Goal: Information Seeking & Learning: Learn about a topic

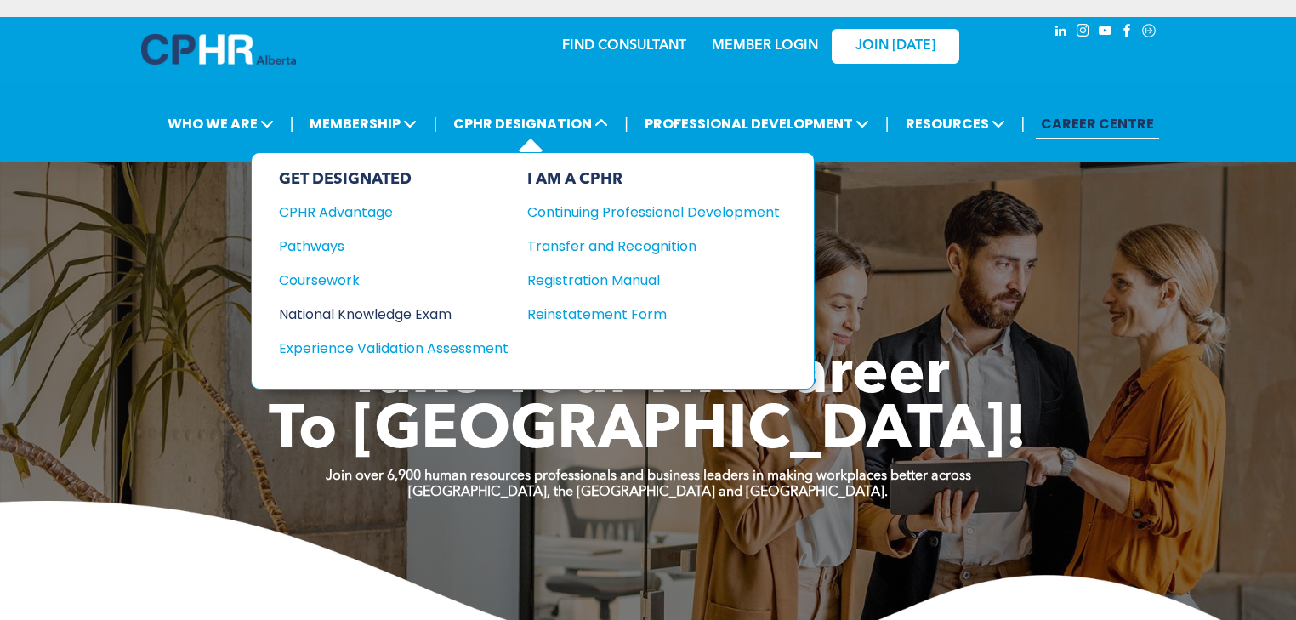
click at [435, 309] on div "National Knowledge Exam" at bounding box center [382, 314] width 207 height 21
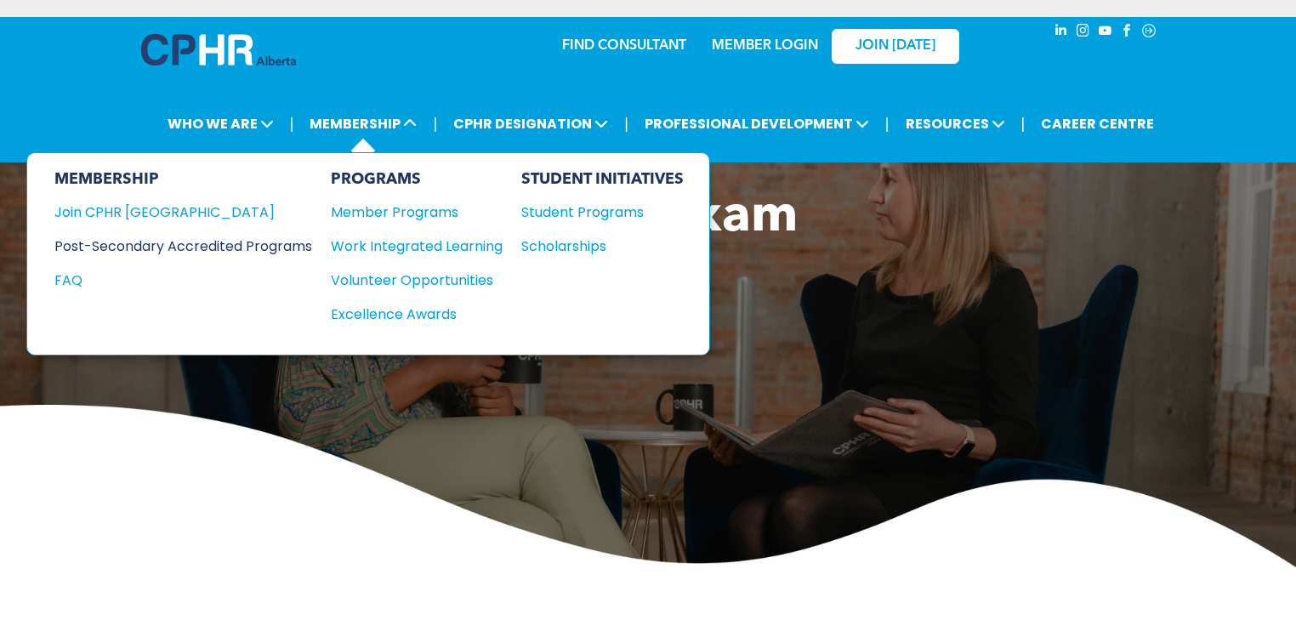
click at [180, 246] on div "Post-Secondary Accredited Programs" at bounding box center [170, 246] width 232 height 21
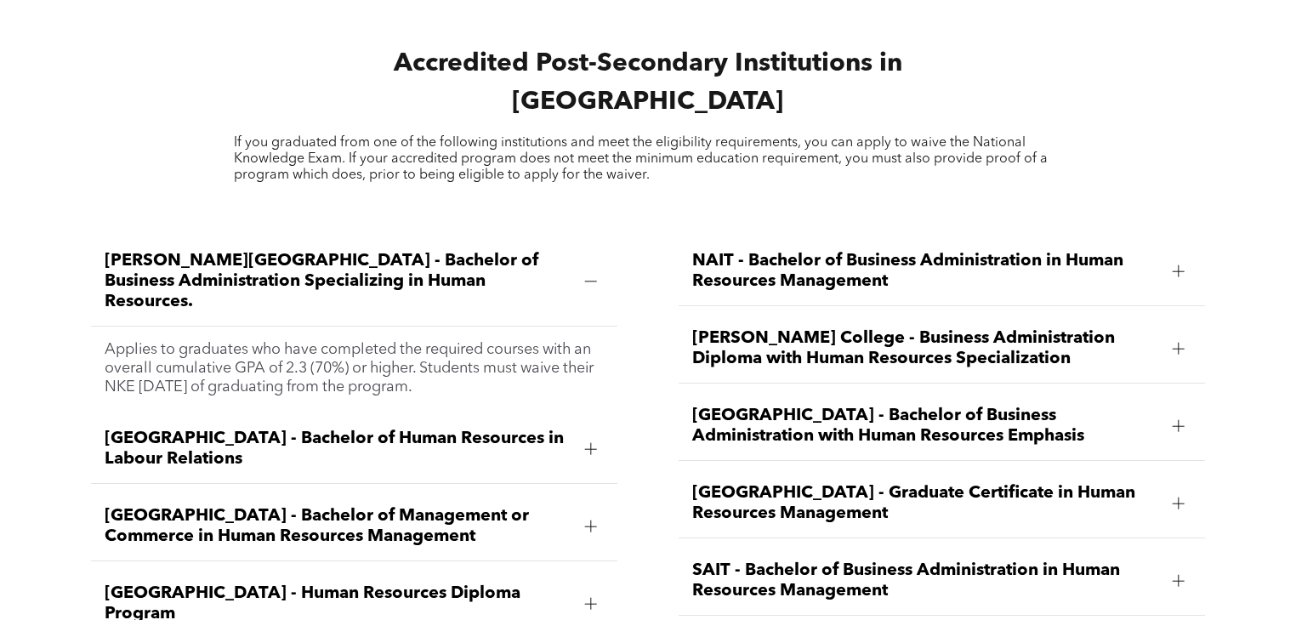
scroll to position [2245, 0]
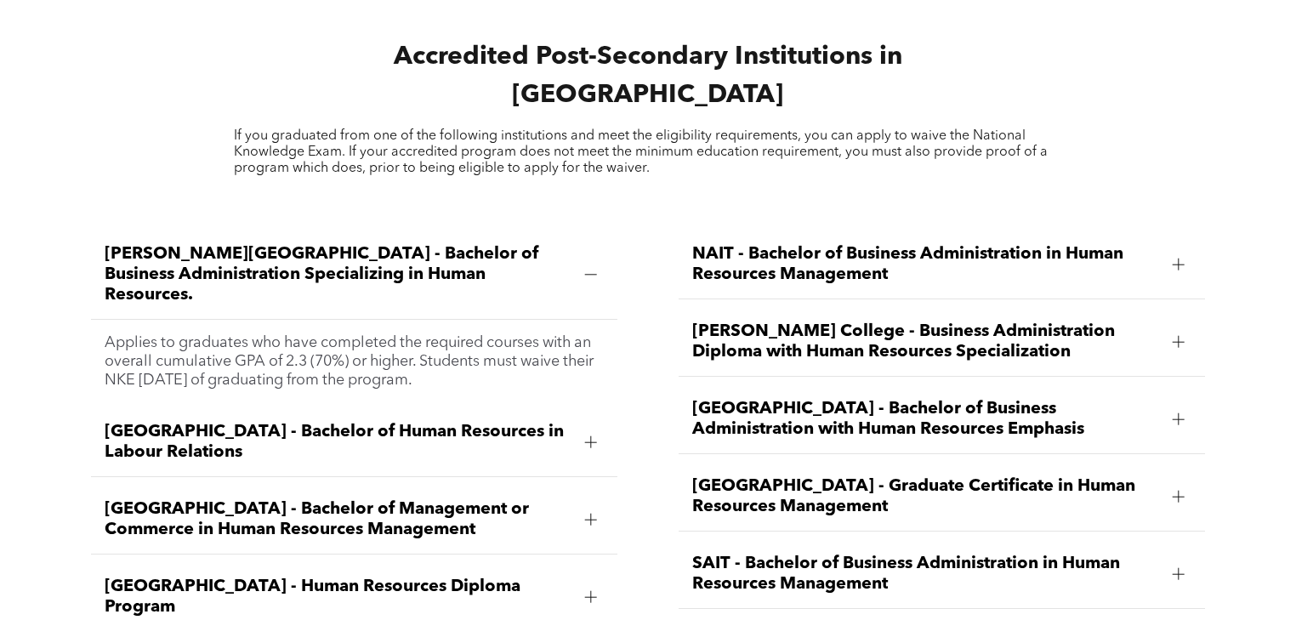
click at [782, 247] on span "NAIT - Bachelor of Business Administration in Human Resources Management" at bounding box center [925, 264] width 466 height 41
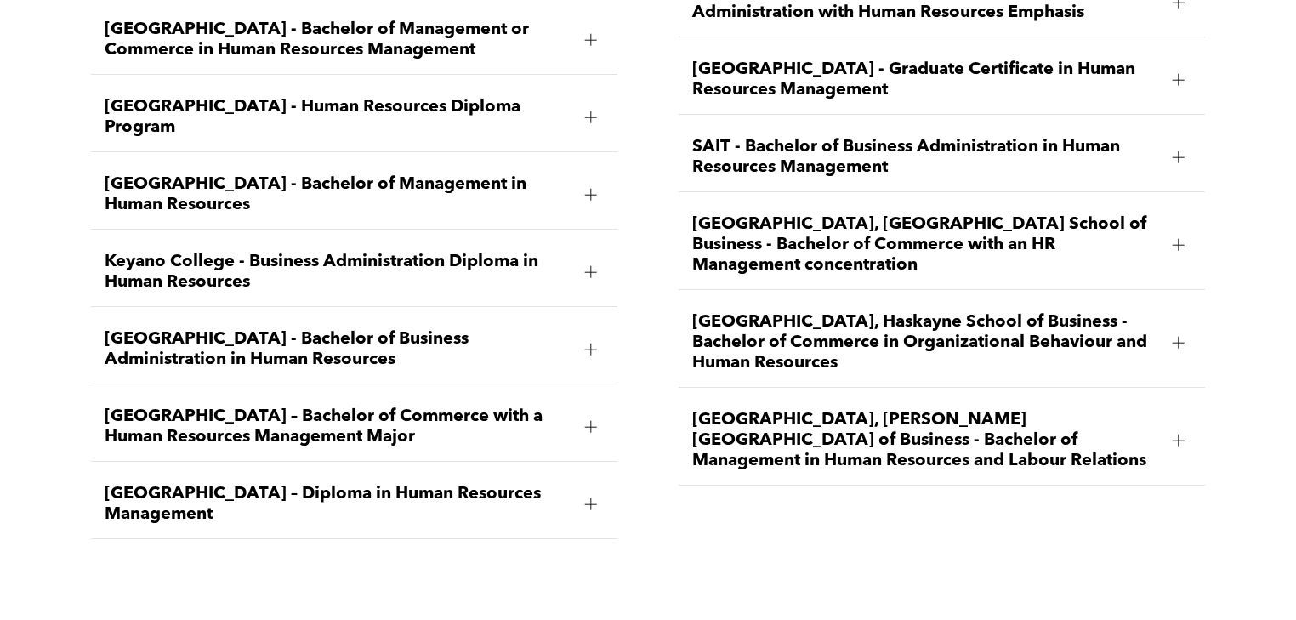
scroll to position [2585, 0]
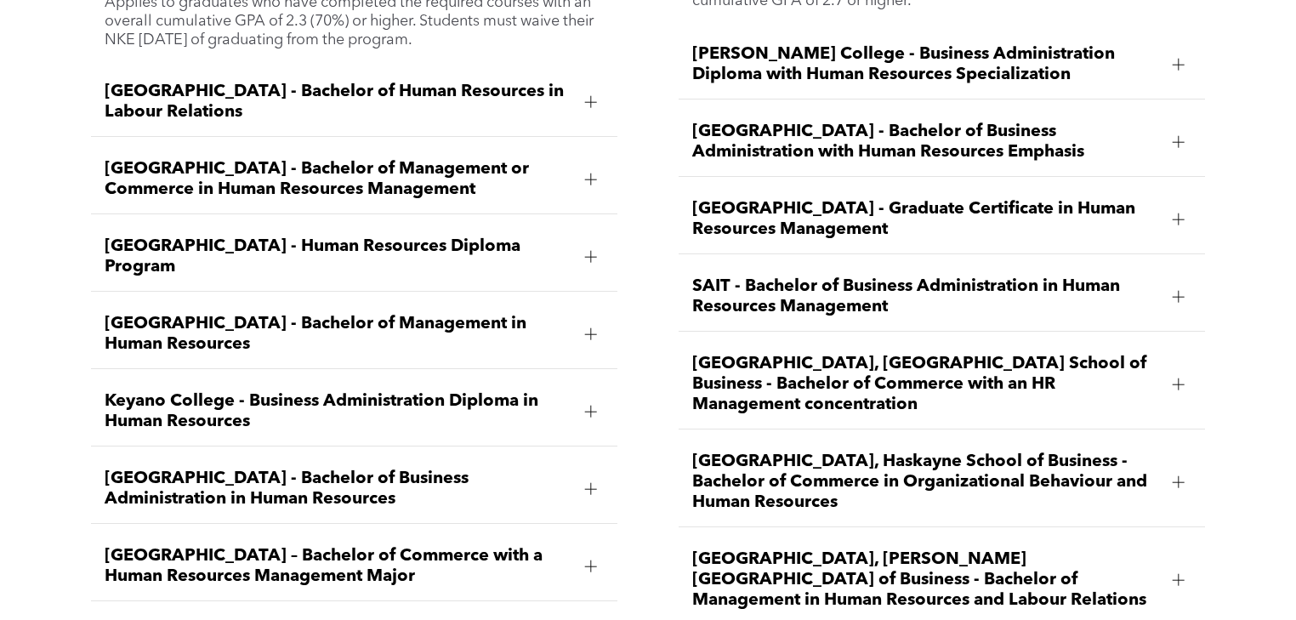
click at [471, 391] on span "Keyano College - Business Administration Diploma in Human Resources" at bounding box center [338, 411] width 466 height 41
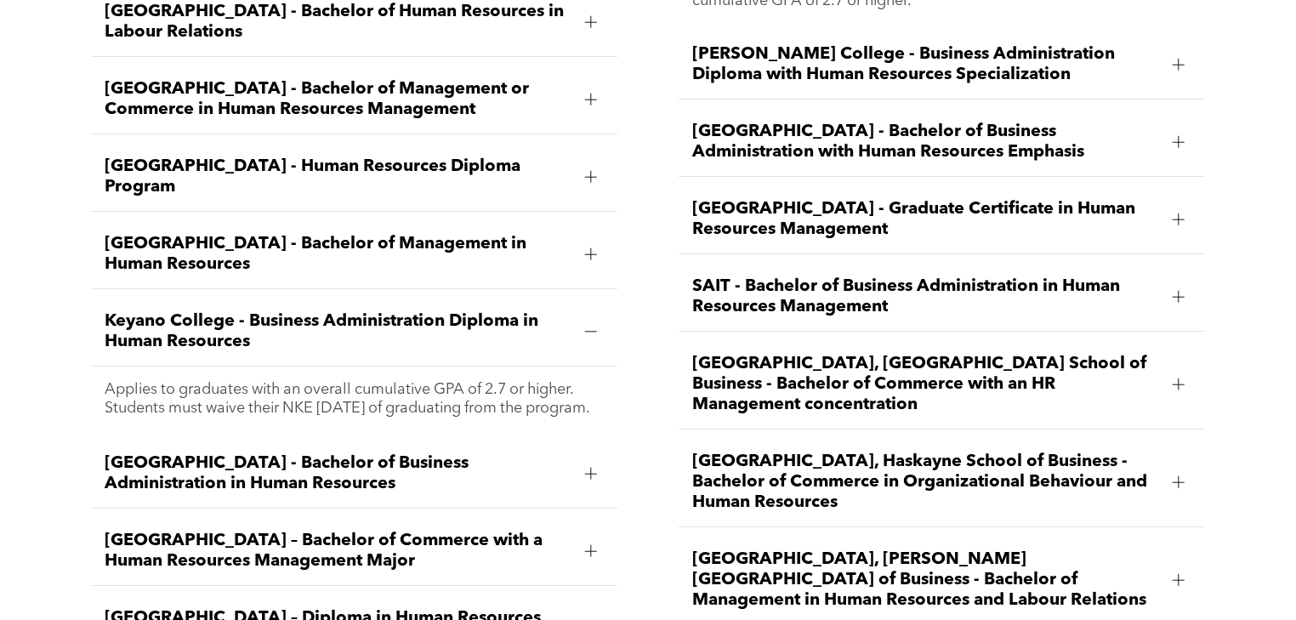
click at [571, 311] on span "Keyano College - Business Administration Diploma in Human Resources" at bounding box center [338, 331] width 466 height 41
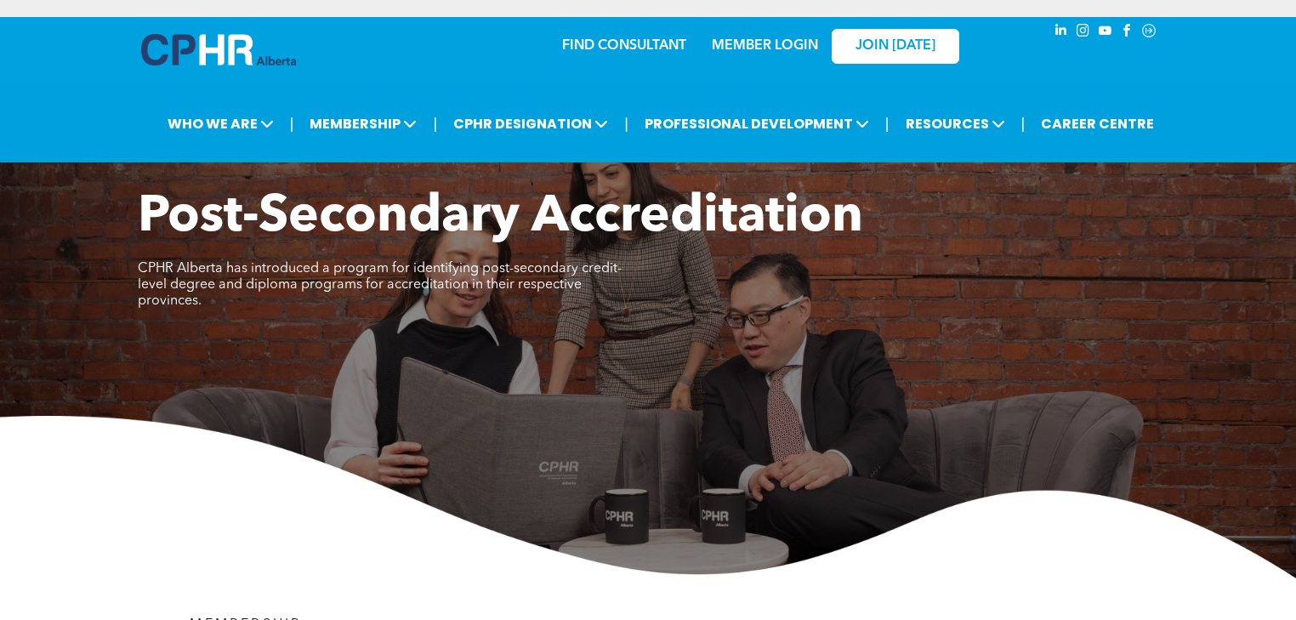
scroll to position [0, 0]
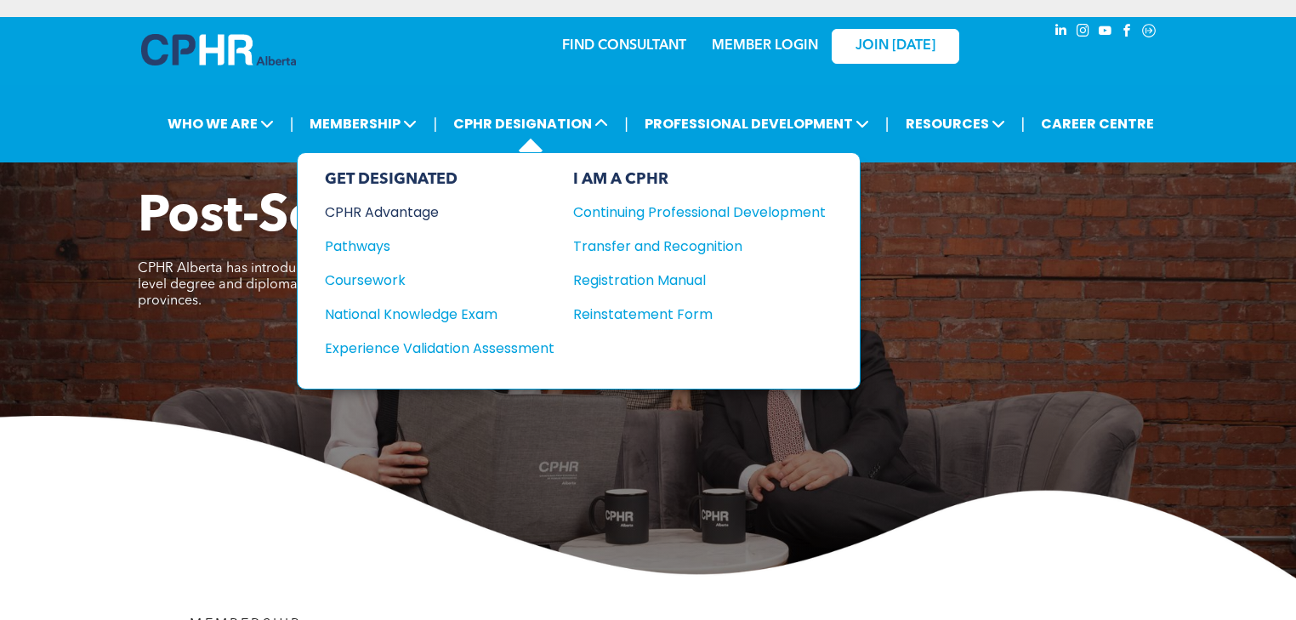
click at [405, 213] on div "CPHR Advantage" at bounding box center [428, 212] width 207 height 21
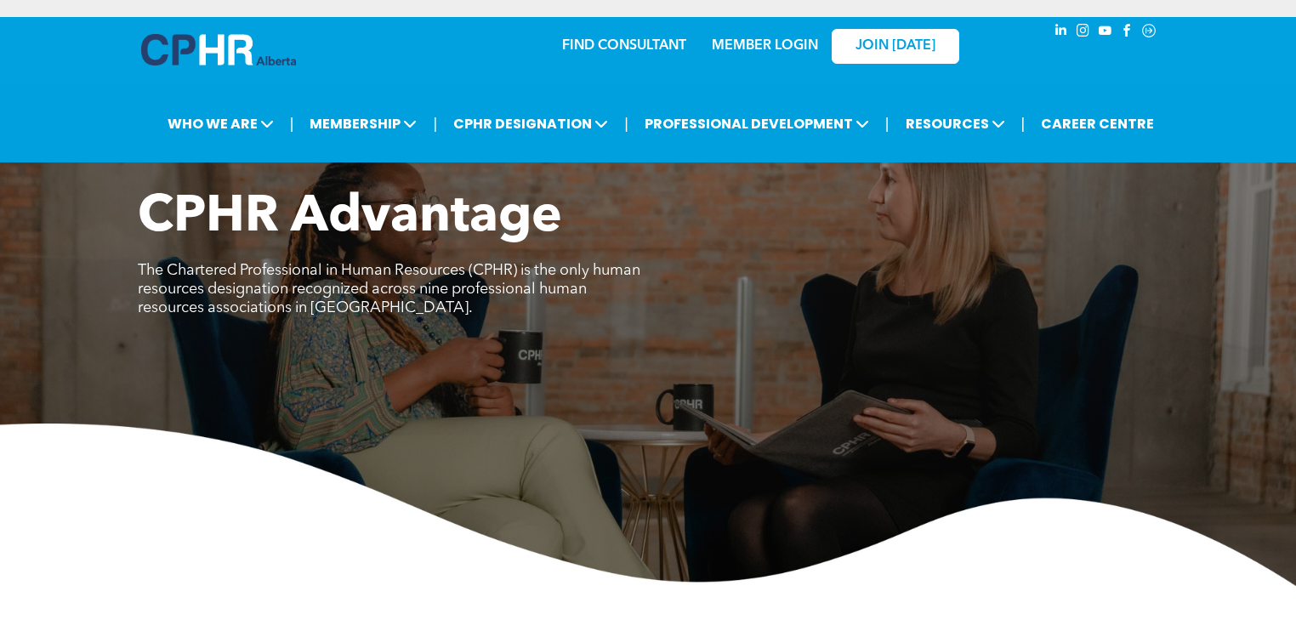
drag, startPoint x: 570, startPoint y: 344, endPoint x: 576, endPoint y: 297, distance: 48.1
click at [569, 345] on div "CPHR Advantage The Chartered Professional in Human Resources (CPHR) is the only…" at bounding box center [648, 386] width 1296 height 399
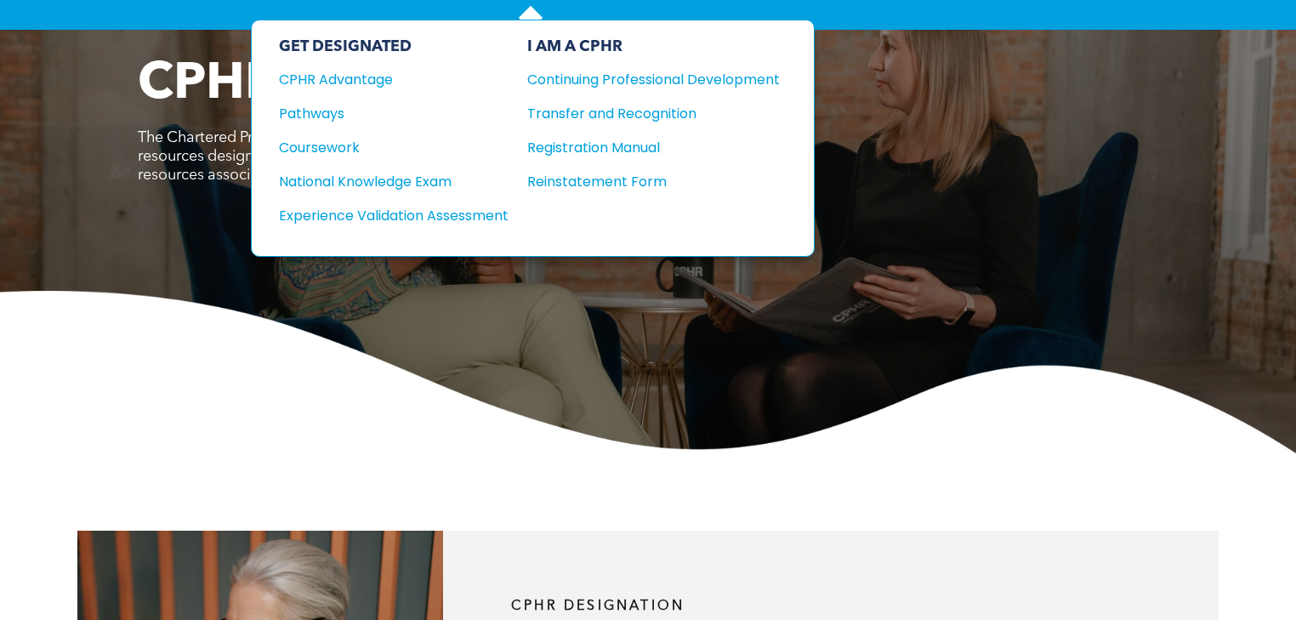
scroll to position [136, 0]
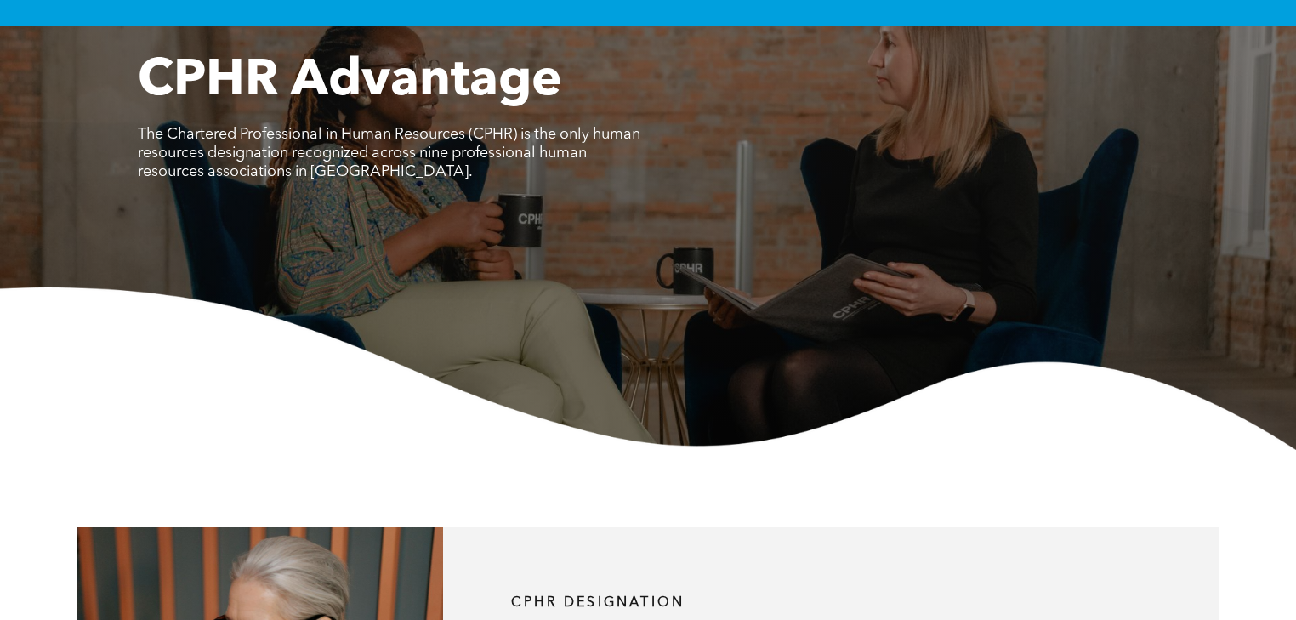
drag, startPoint x: 1122, startPoint y: 233, endPoint x: 1136, endPoint y: 241, distance: 16.0
click at [1126, 236] on div "CPHR Advantage The Chartered Professional in Human Resources (CPHR) is the only…" at bounding box center [648, 250] width 1296 height 399
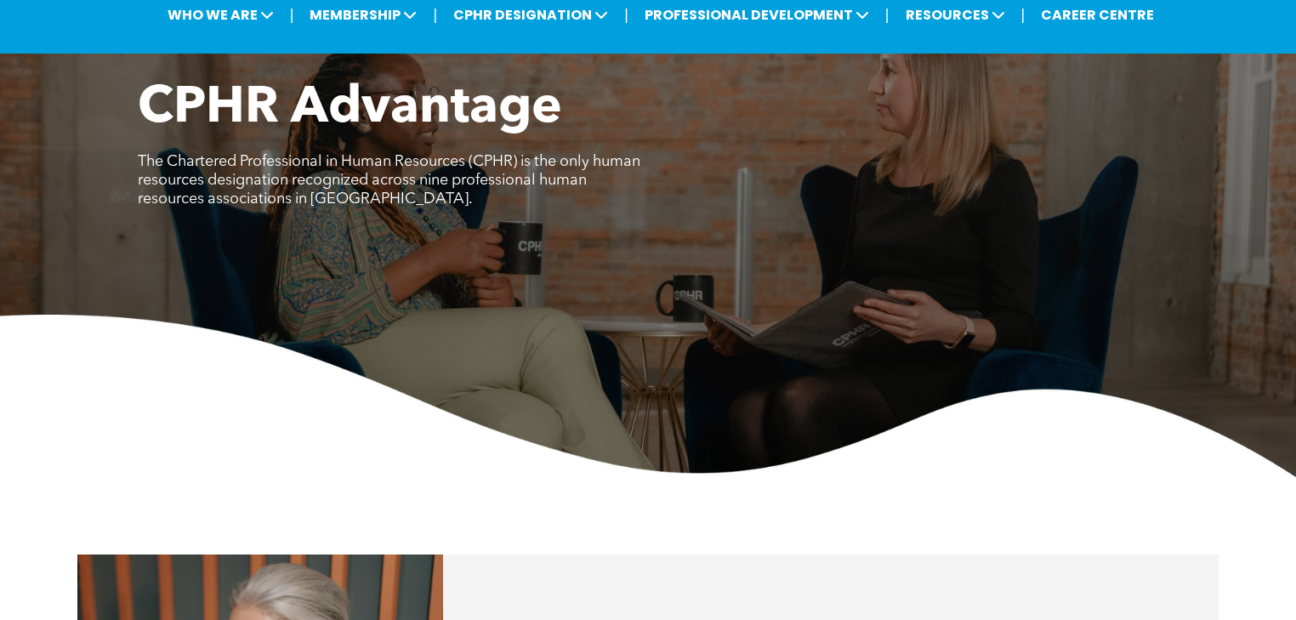
scroll to position [0, 0]
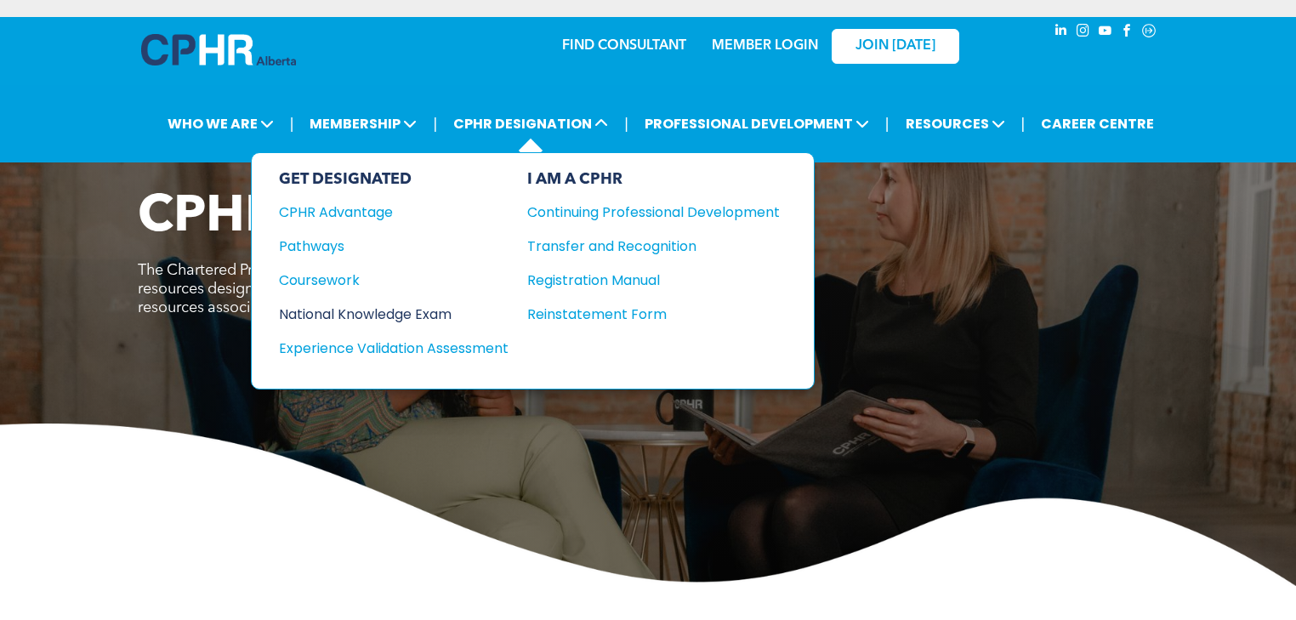
click at [343, 304] on div "National Knowledge Exam" at bounding box center [382, 314] width 207 height 21
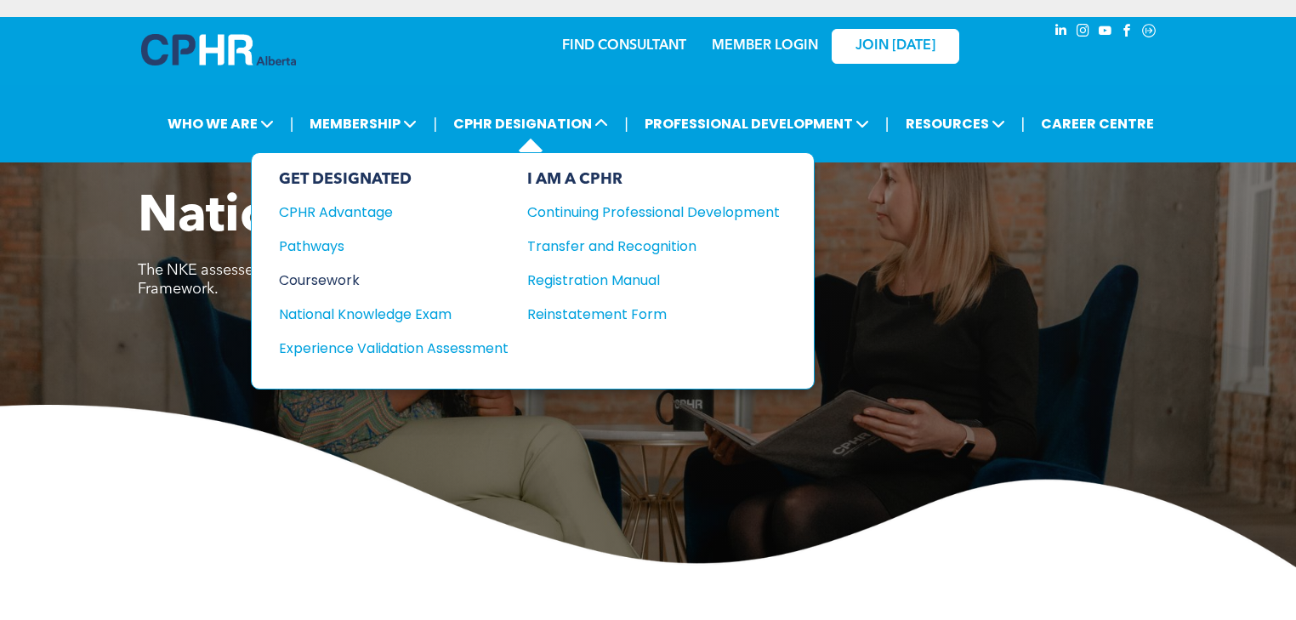
click at [354, 287] on div "GET DESIGNATED CPHR Advantage Pathways Coursework National Knowledge Exam" at bounding box center [394, 271] width 230 height 202
click at [350, 275] on div "Coursework" at bounding box center [382, 280] width 207 height 21
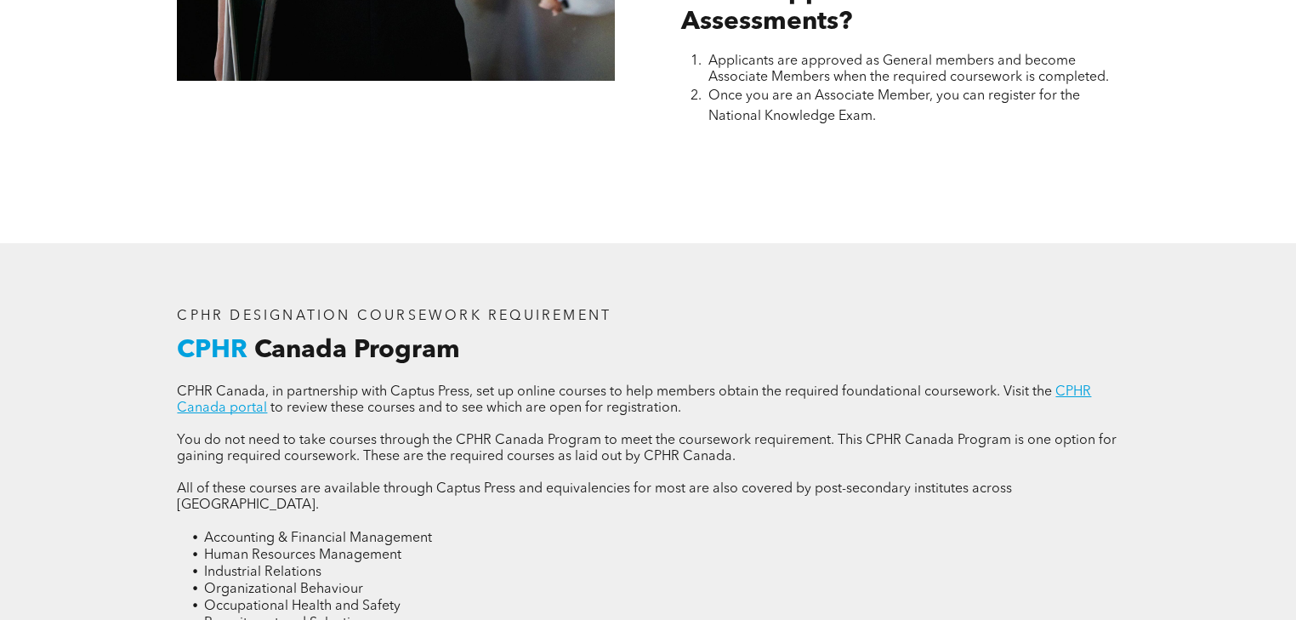
scroll to position [2381, 0]
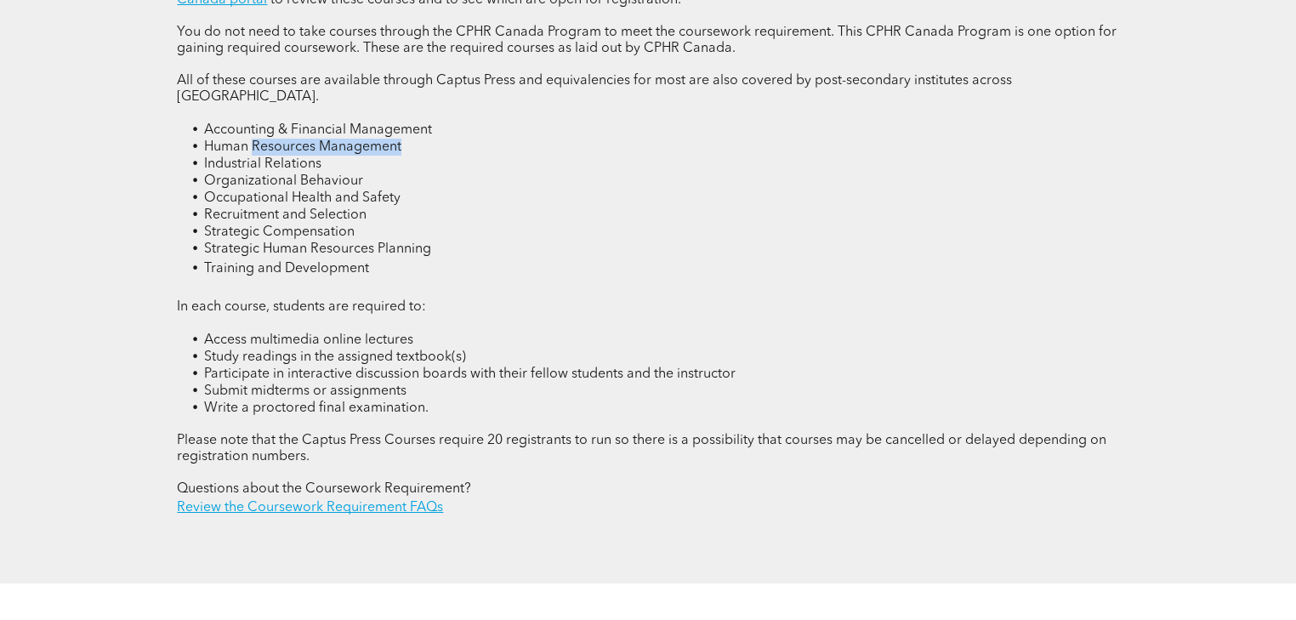
drag, startPoint x: 252, startPoint y: 106, endPoint x: 507, endPoint y: 108, distance: 255.1
click at [507, 139] on li "Human Resources Management" at bounding box center [661, 147] width 914 height 17
drag, startPoint x: 495, startPoint y: 118, endPoint x: 562, endPoint y: 150, distance: 74.2
click at [496, 139] on li "Human Resources Management" at bounding box center [661, 147] width 914 height 17
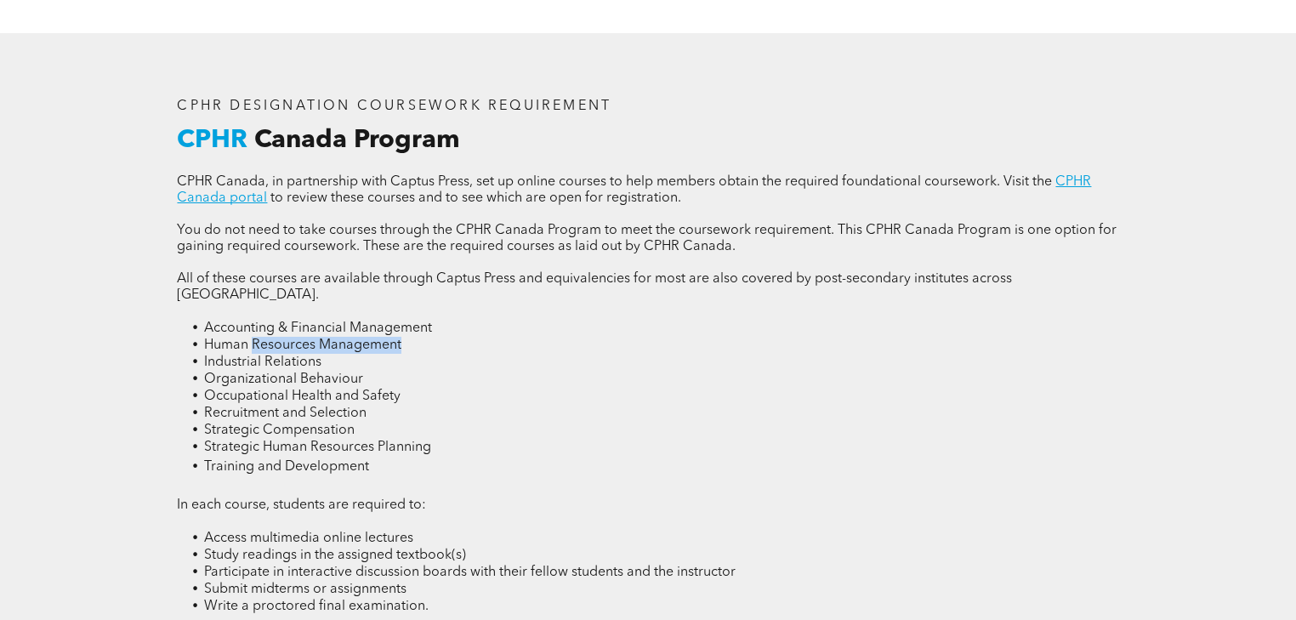
scroll to position [2177, 0]
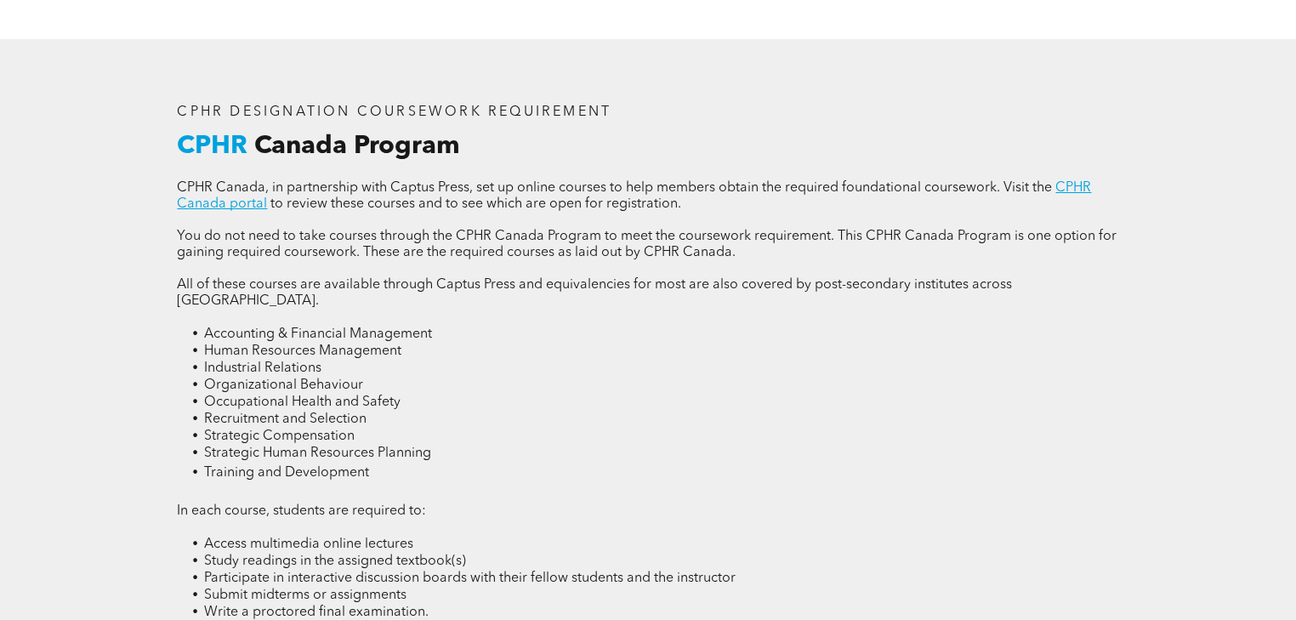
click at [222, 344] on span "Human Resources Management" at bounding box center [302, 351] width 197 height 14
drag, startPoint x: 199, startPoint y: 303, endPoint x: 455, endPoint y: 300, distance: 255.9
click at [455, 326] on li "Accounting & Financial Management" at bounding box center [661, 334] width 914 height 17
click at [456, 326] on li "Accounting & Financial Management" at bounding box center [661, 334] width 914 height 17
drag, startPoint x: 452, startPoint y: 298, endPoint x: 182, endPoint y: 303, distance: 270.4
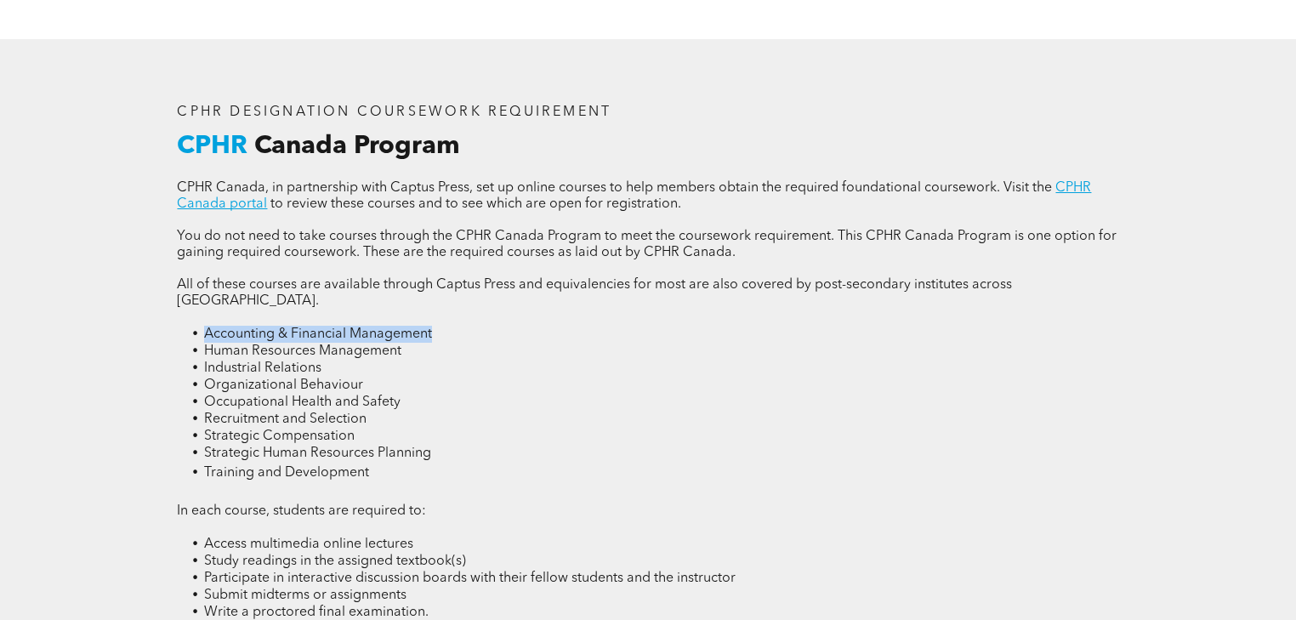
click at [182, 326] on ul "Accounting & Financial Management Human Resources Management Industrial Relatio…" at bounding box center [647, 404] width 941 height 157
click at [449, 445] on li "Strategic Human Resources Planning" at bounding box center [661, 453] width 914 height 17
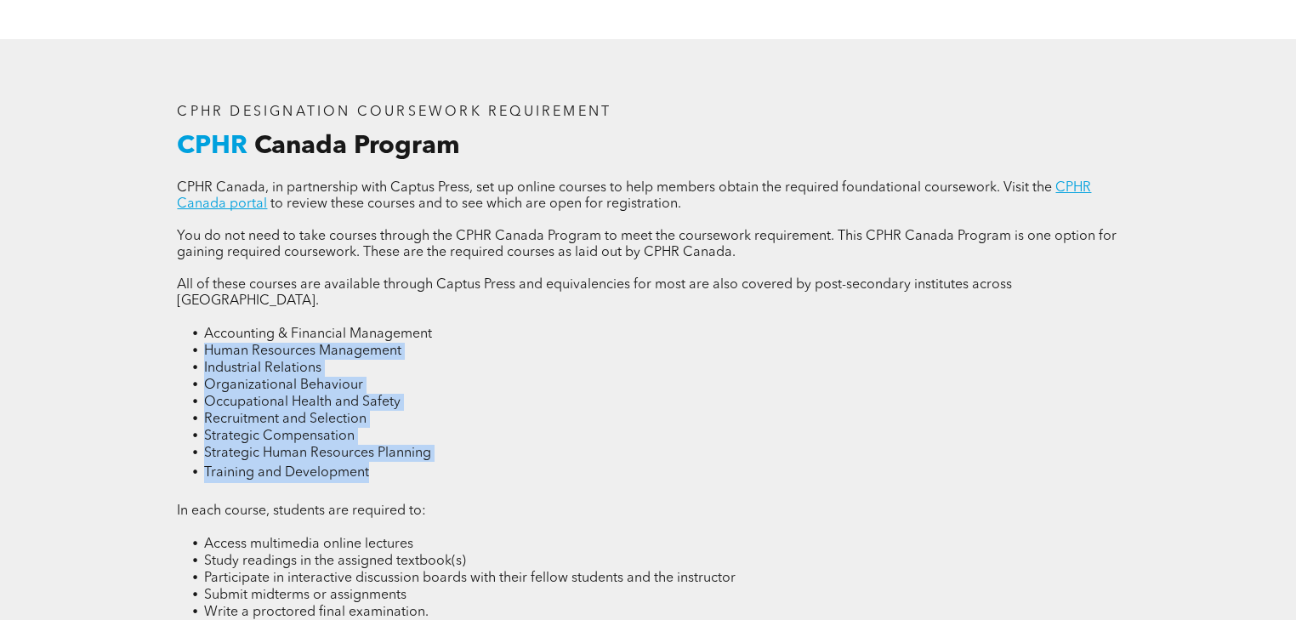
drag, startPoint x: 418, startPoint y: 439, endPoint x: 162, endPoint y: 323, distance: 280.8
click at [162, 323] on div "CPHR DESIGNATION COURSEWORK REQUIREMENT CPHR Canada Program CPHR Canada, in par…" at bounding box center [648, 413] width 1020 height 748
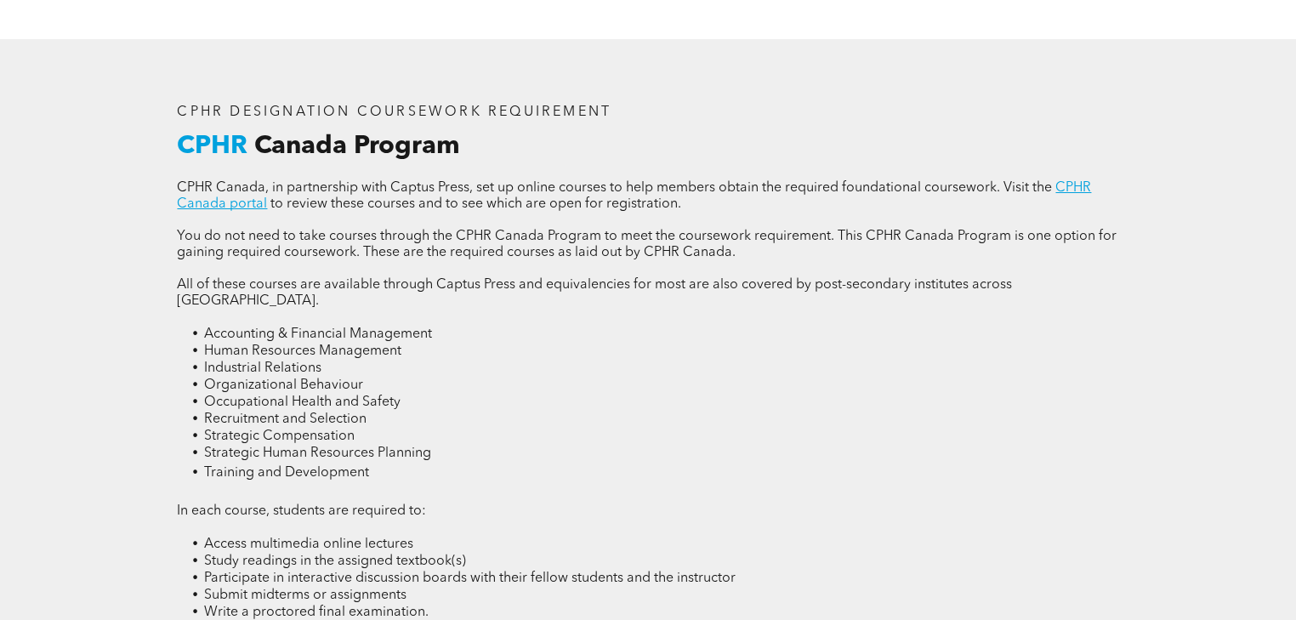
click at [204, 326] on li "Accounting & Financial Management" at bounding box center [661, 334] width 914 height 17
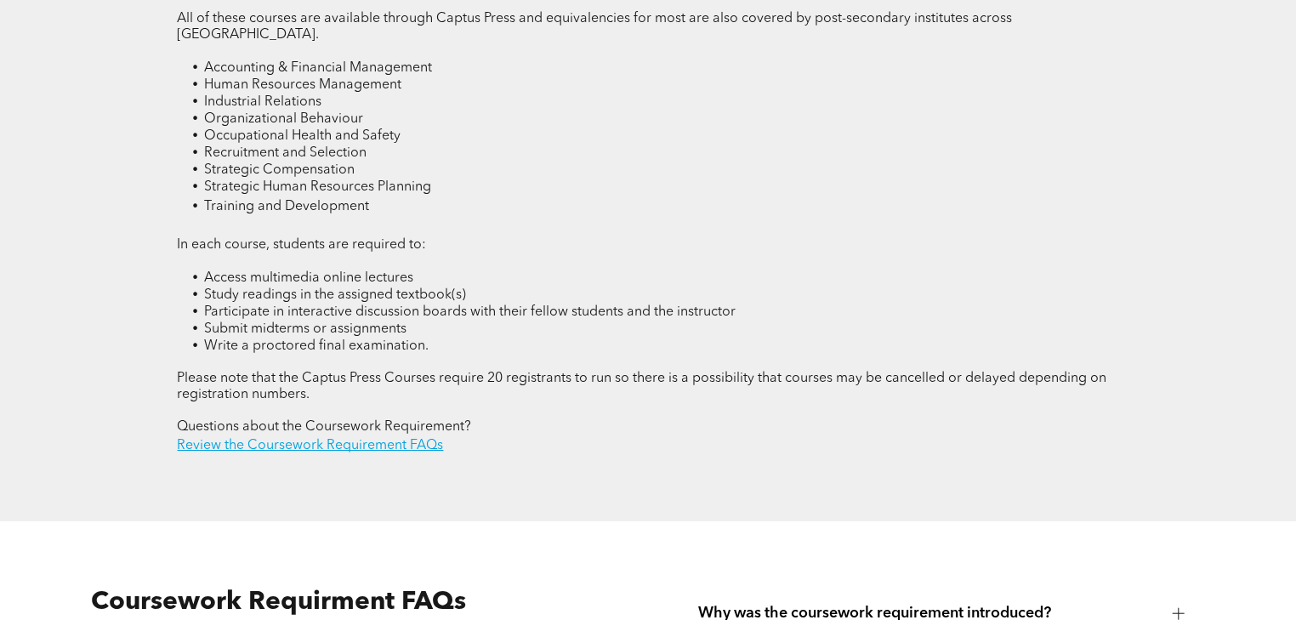
scroll to position [2245, 0]
